Goal: Task Accomplishment & Management: Manage account settings

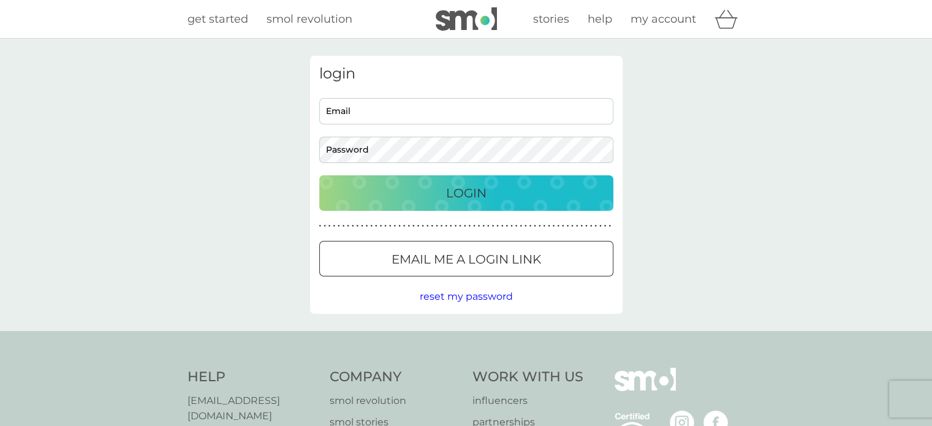
click at [426, 113] on input "Email" at bounding box center [466, 111] width 294 height 26
click at [357, 112] on input "Email" at bounding box center [466, 111] width 294 height 26
type input "[EMAIL_ADDRESS][DOMAIN_NAME]"
click at [403, 198] on div "Login" at bounding box center [466, 193] width 270 height 20
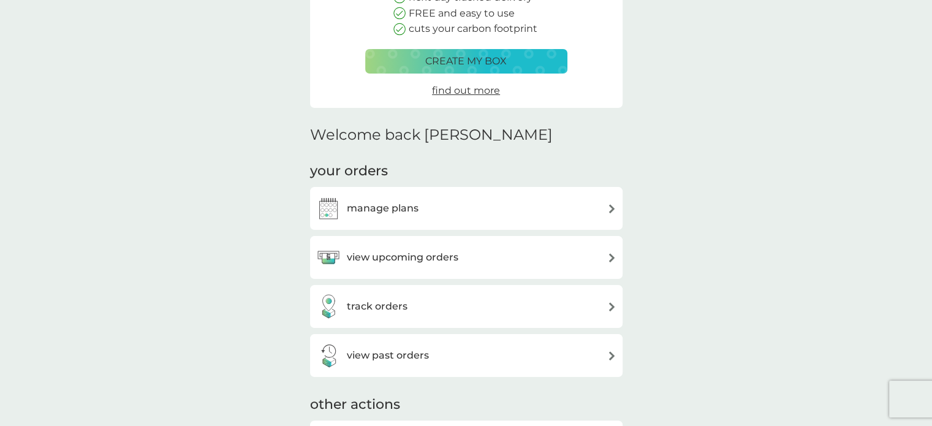
scroll to position [245, 0]
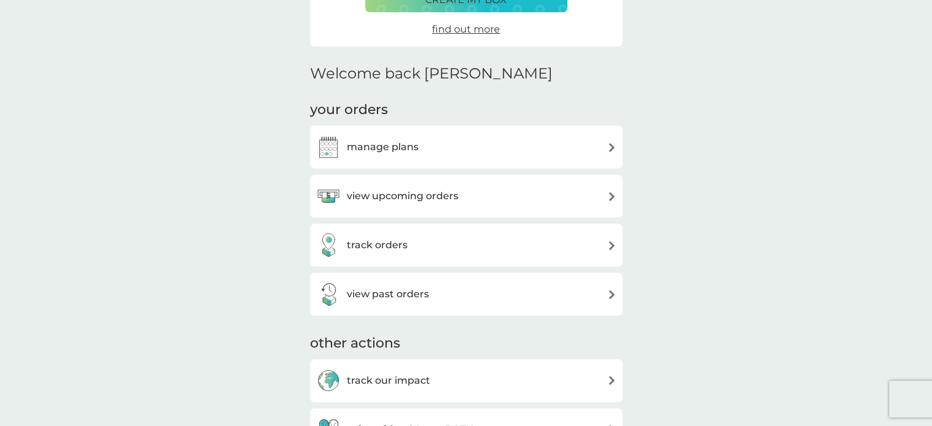
click at [524, 198] on div "view upcoming orders" at bounding box center [466, 196] width 300 height 25
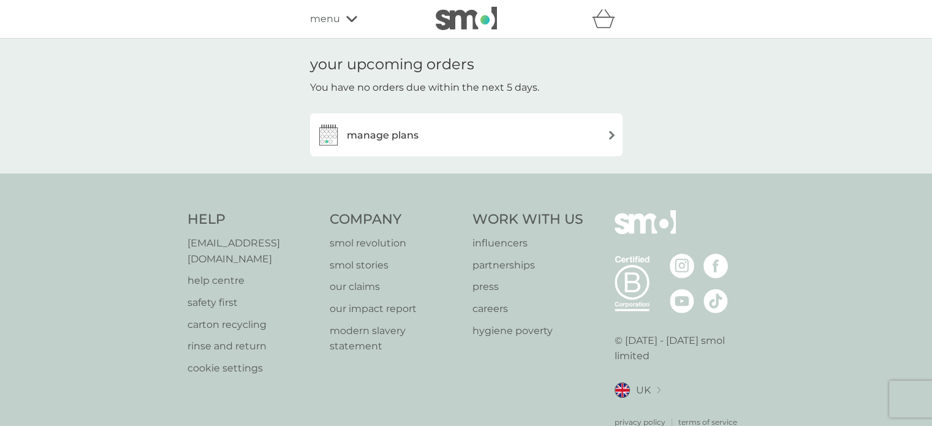
click at [516, 134] on div "manage plans" at bounding box center [466, 135] width 300 height 25
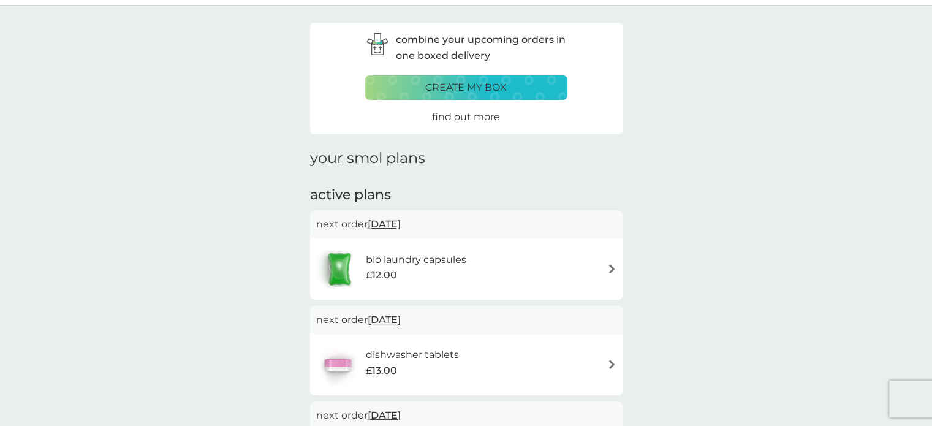
scroll to position [61, 0]
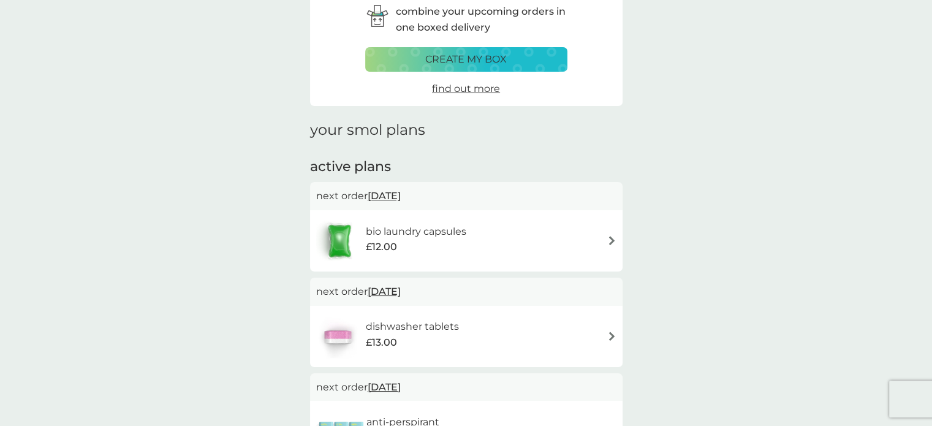
click at [497, 328] on div "dishwasher tablets £13.00" at bounding box center [466, 336] width 300 height 43
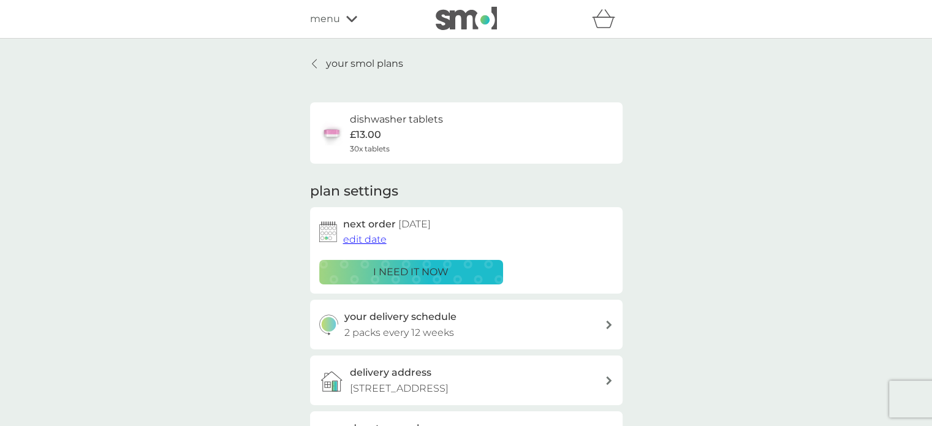
click at [366, 240] on span "edit date" at bounding box center [364, 239] width 43 height 12
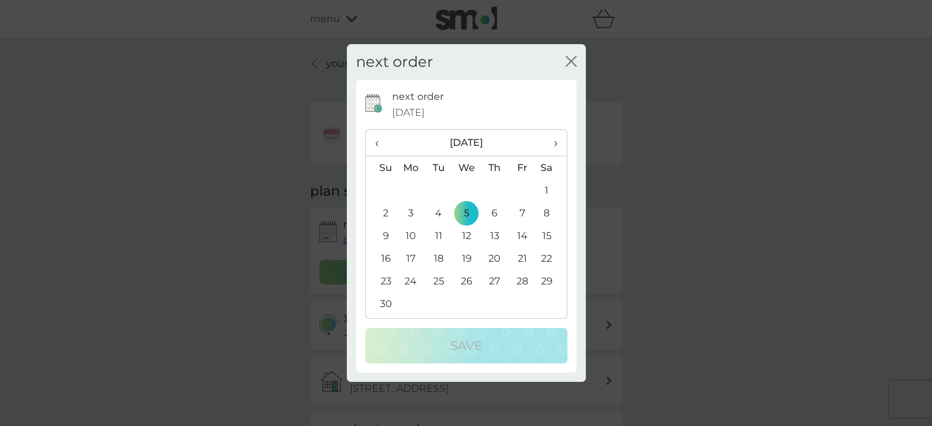
click at [377, 138] on span "‹" at bounding box center [381, 143] width 13 height 26
click at [410, 233] on td "15" at bounding box center [411, 235] width 28 height 23
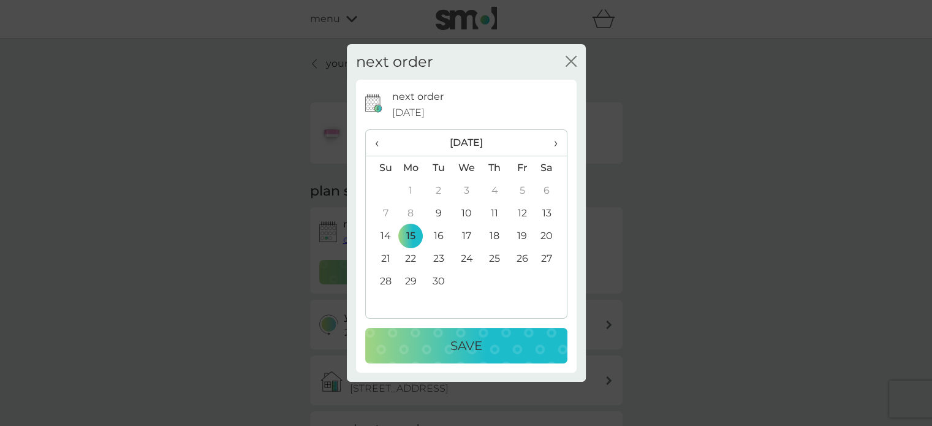
click at [466, 341] on p "Save" at bounding box center [466, 346] width 32 height 20
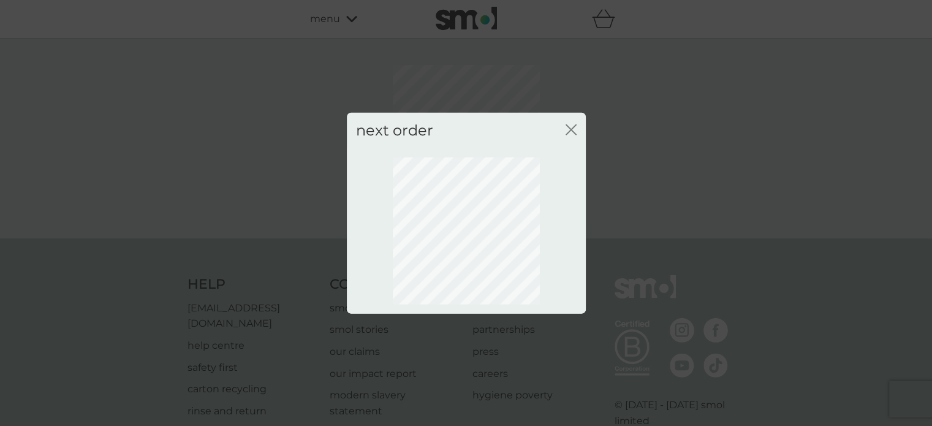
click at [627, 127] on div "next order close" at bounding box center [466, 213] width 932 height 426
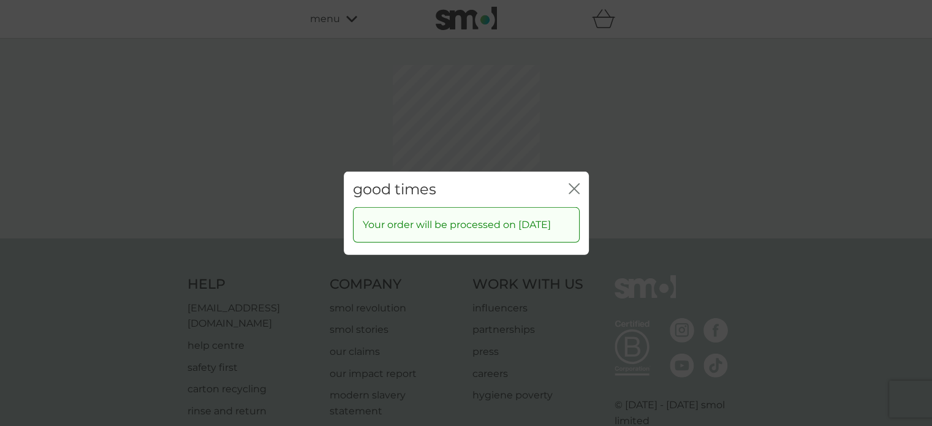
click at [572, 128] on div "good times close Your order will be processed on 15 Sep 2025" at bounding box center [466, 213] width 932 height 426
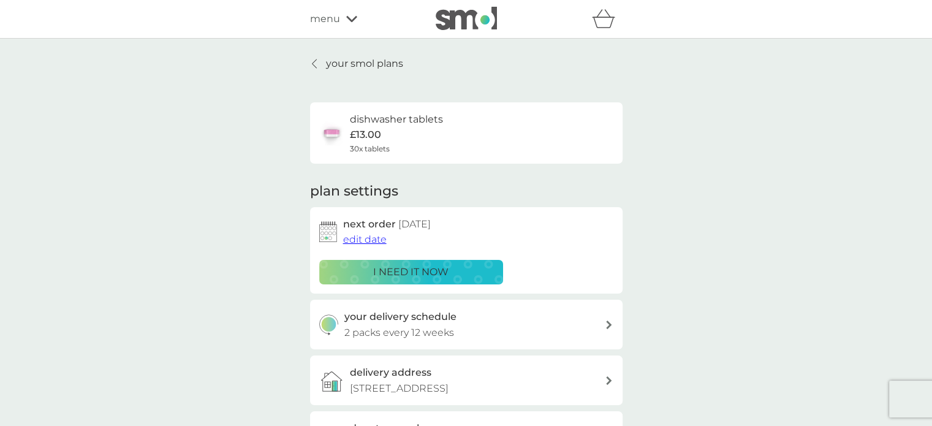
drag, startPoint x: 372, startPoint y: 68, endPoint x: 690, endPoint y: 180, distance: 337.1
click at [372, 68] on p "your smol plans" at bounding box center [364, 64] width 77 height 16
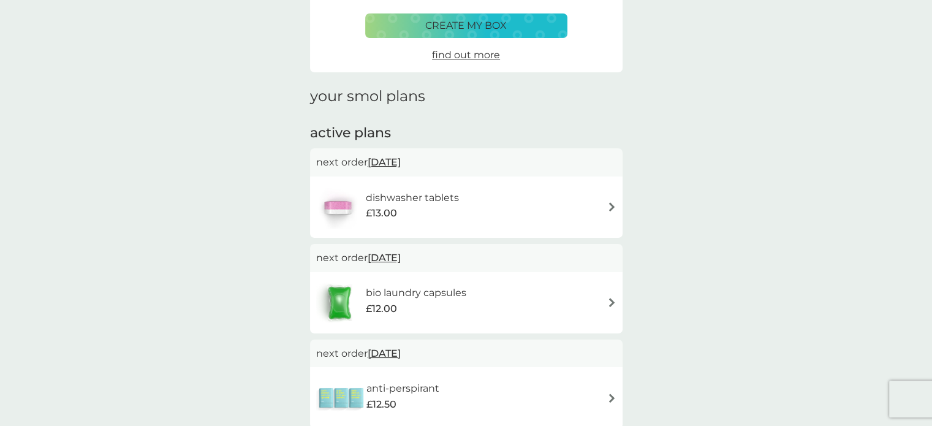
scroll to position [123, 0]
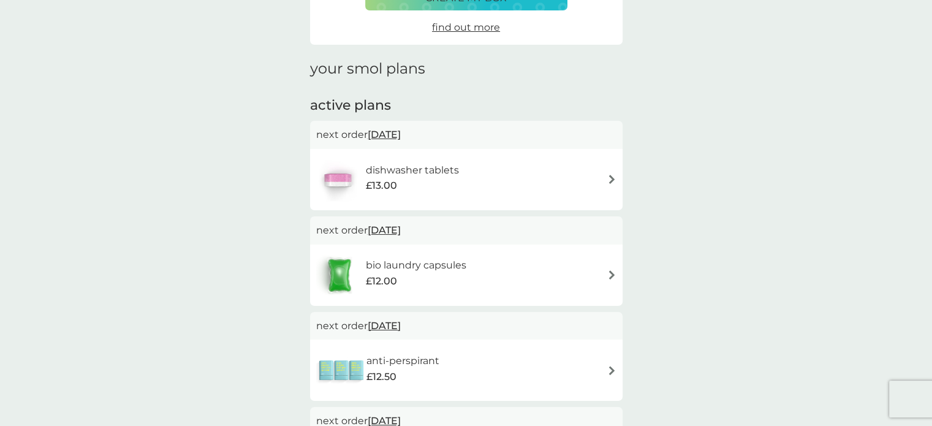
click at [500, 266] on div "bio laundry capsules £12.00" at bounding box center [466, 275] width 300 height 43
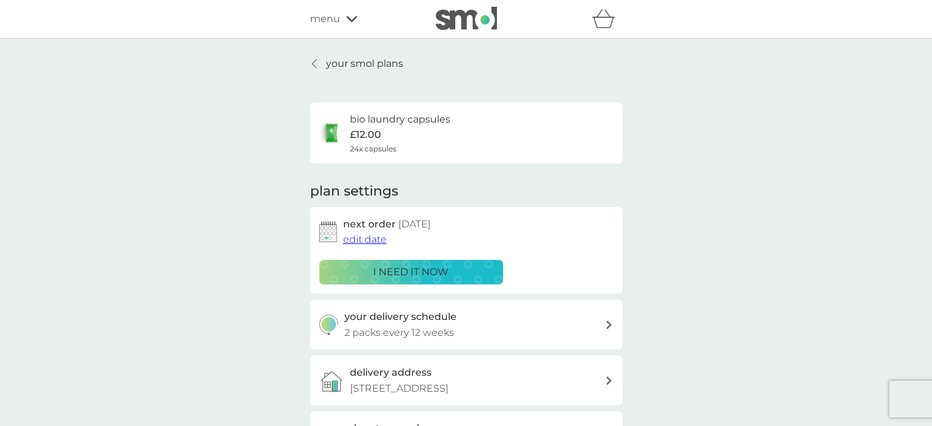
click at [375, 240] on span "edit date" at bounding box center [364, 239] width 43 height 12
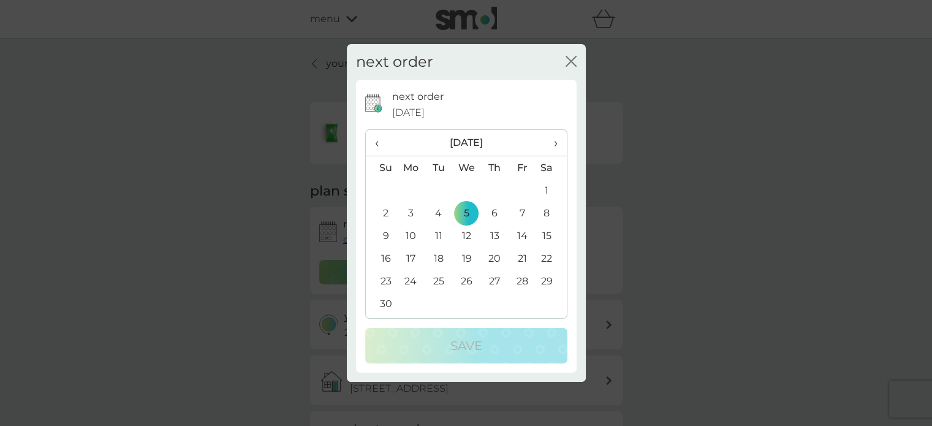
click at [377, 142] on span "‹" at bounding box center [381, 143] width 13 height 26
click at [409, 233] on td "15" at bounding box center [411, 235] width 28 height 23
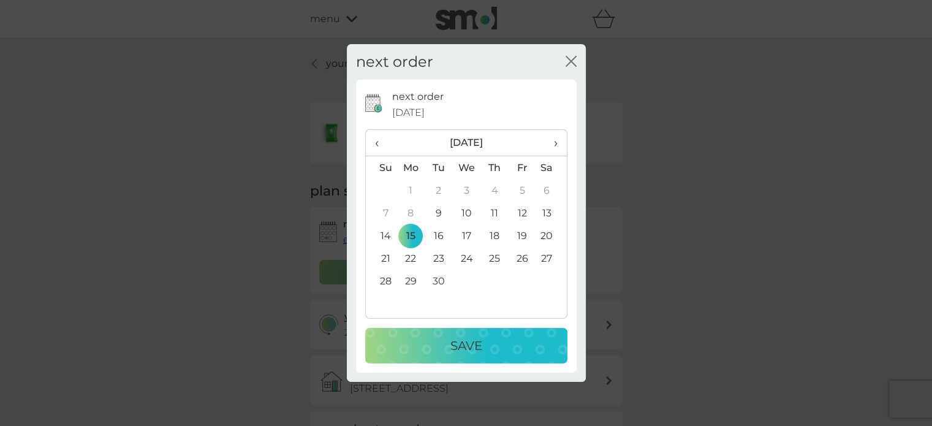
click at [444, 352] on div "Save" at bounding box center [466, 346] width 178 height 20
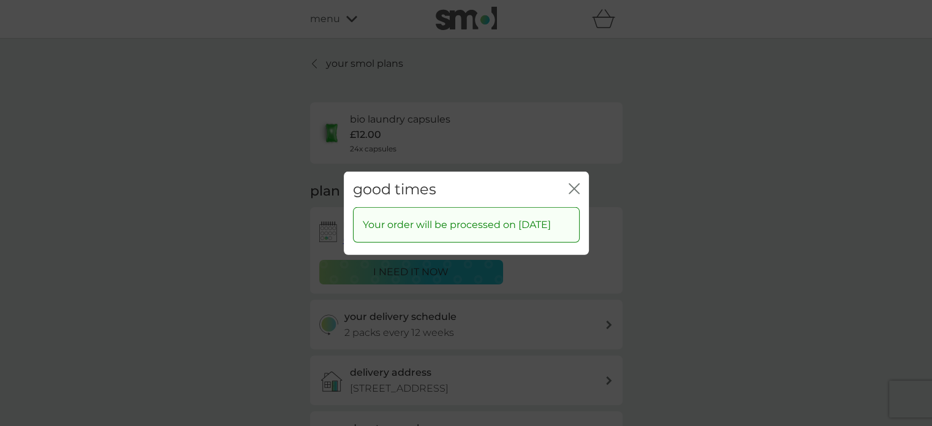
click at [571, 183] on icon "close" at bounding box center [573, 188] width 11 height 11
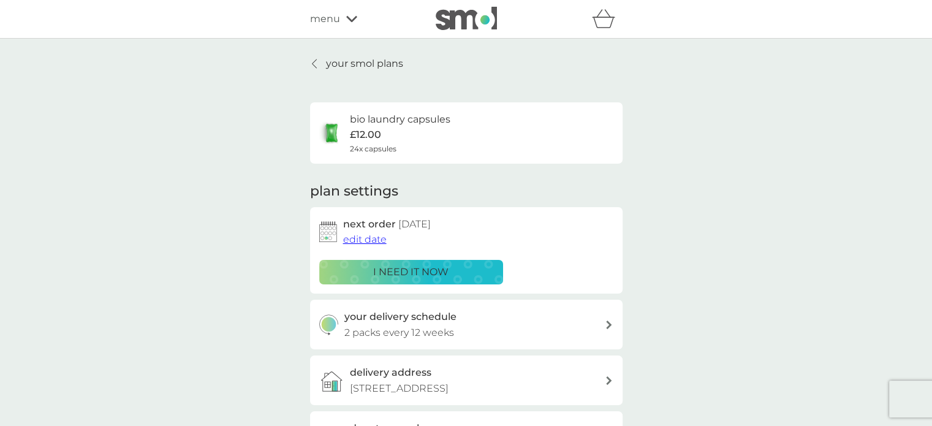
click at [375, 58] on p "your smol plans" at bounding box center [364, 64] width 77 height 16
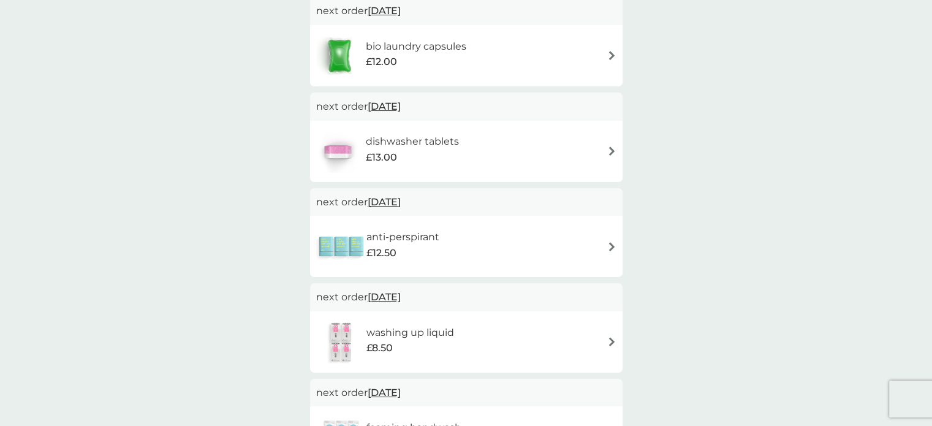
scroll to position [306, 0]
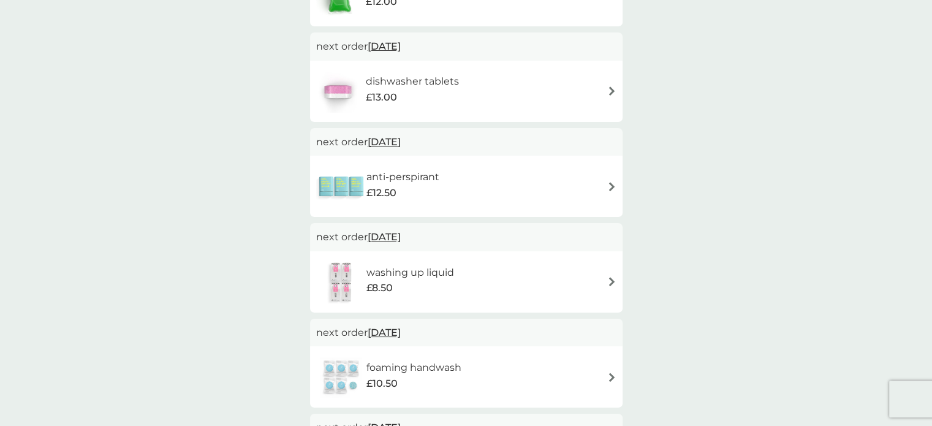
click at [391, 143] on span "5 Nov 2025" at bounding box center [384, 142] width 33 height 24
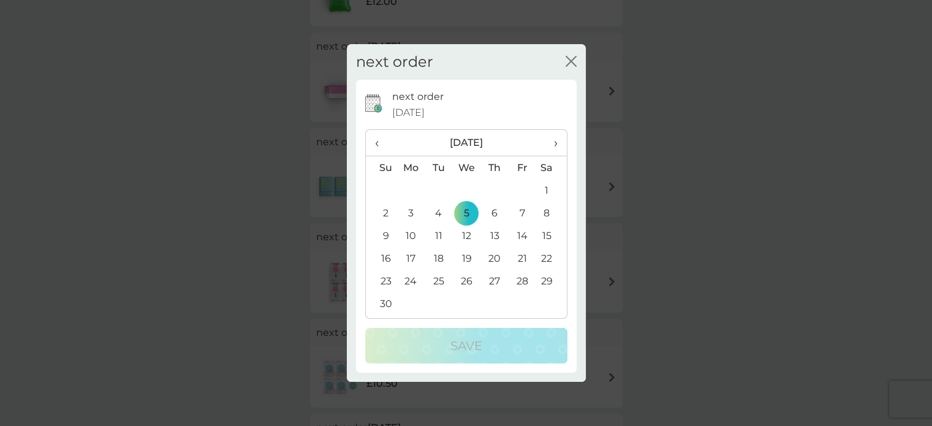
click at [380, 140] on span "‹" at bounding box center [381, 143] width 13 height 26
click at [411, 232] on td "15" at bounding box center [411, 235] width 28 height 23
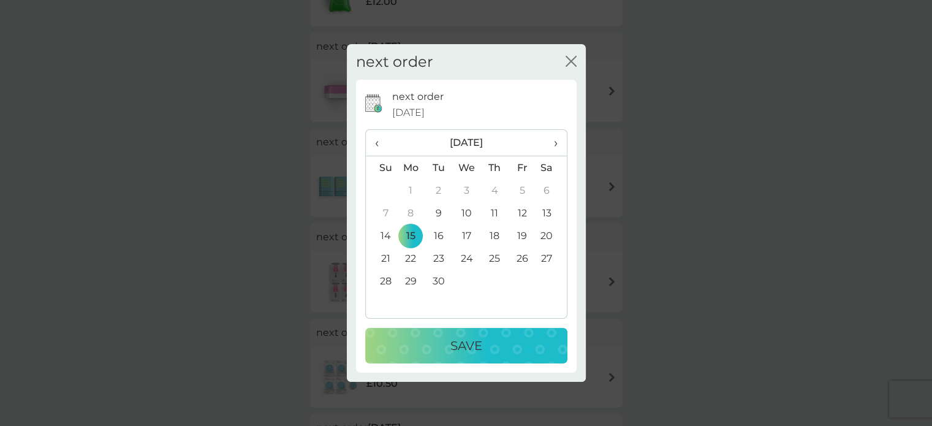
click at [465, 345] on p "Save" at bounding box center [466, 346] width 32 height 20
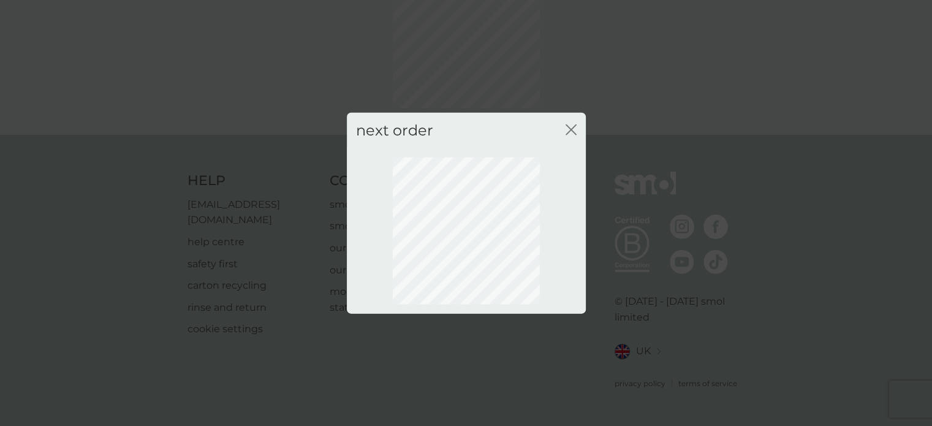
scroll to position [88, 0]
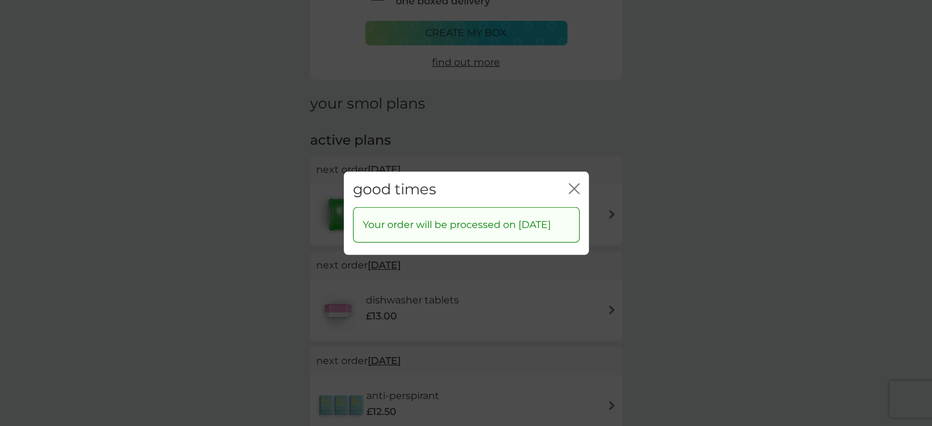
click at [572, 180] on div "close" at bounding box center [573, 189] width 11 height 18
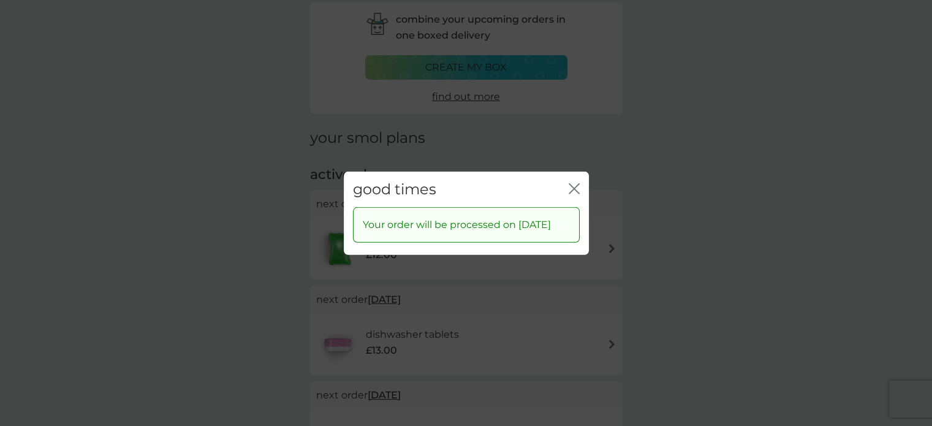
scroll to position [0, 0]
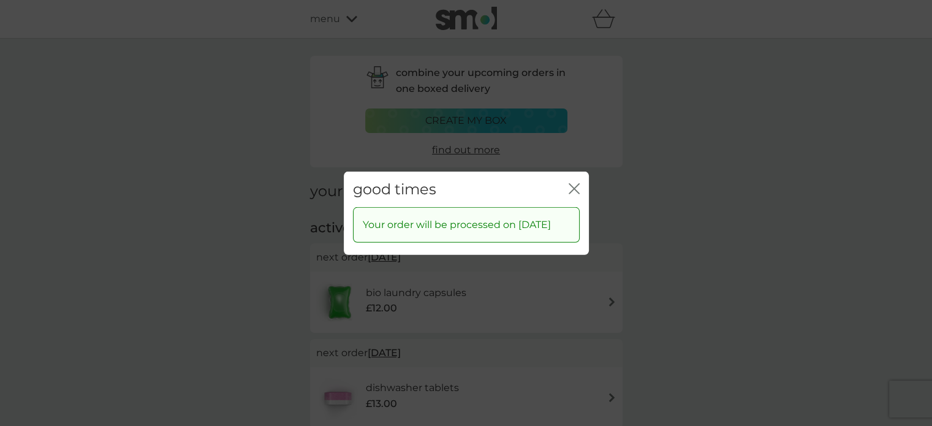
click at [574, 183] on icon "close" at bounding box center [576, 188] width 5 height 10
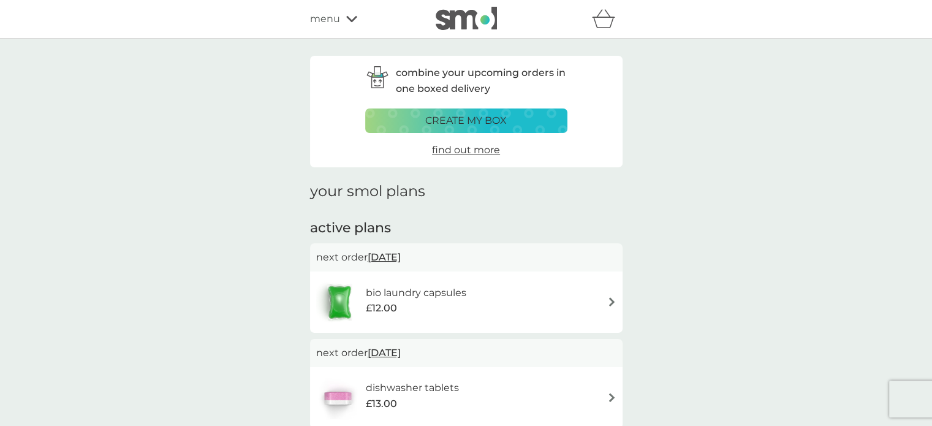
click at [352, 17] on icon at bounding box center [351, 18] width 11 height 7
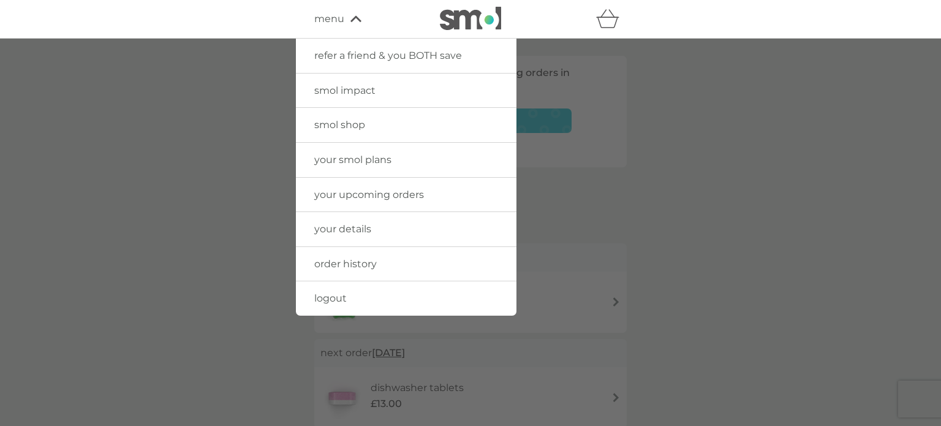
click at [368, 191] on span "your upcoming orders" at bounding box center [369, 195] width 110 height 12
